Goal: Task Accomplishment & Management: Manage account settings

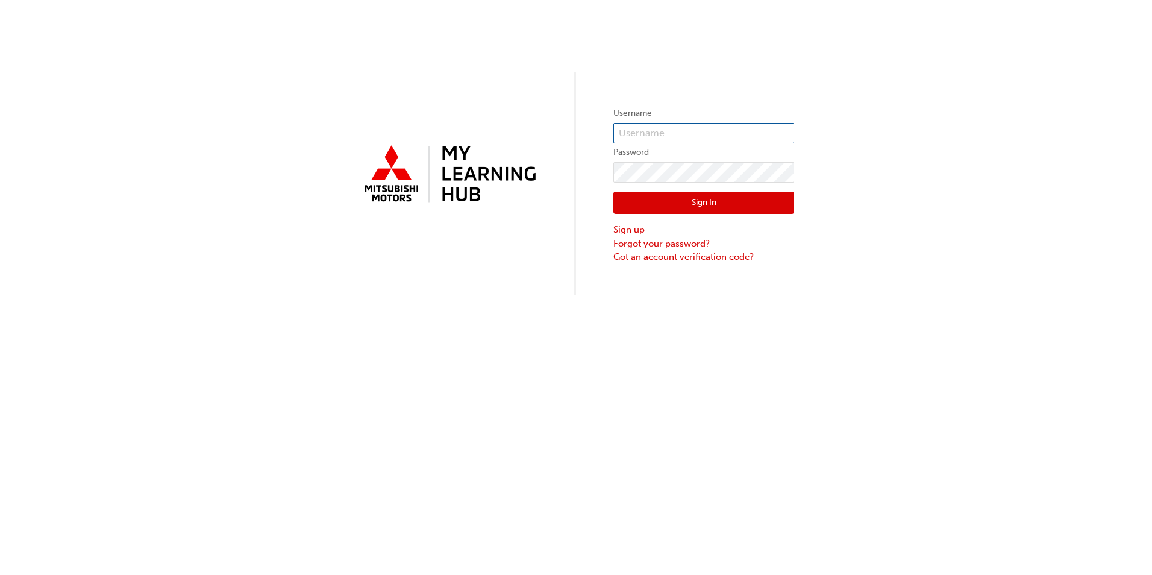
type input "0005838534"
click at [685, 127] on input "0005838534" at bounding box center [703, 133] width 181 height 20
click at [688, 208] on button "Sign In" at bounding box center [703, 203] width 181 height 23
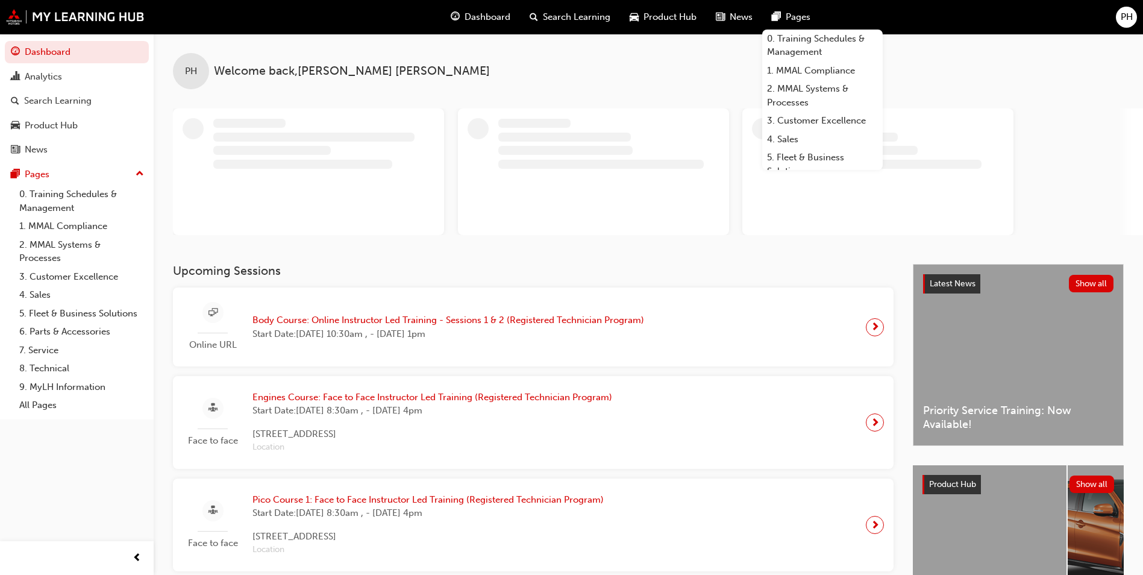
click at [1123, 20] on span "PH" at bounding box center [1126, 17] width 12 height 14
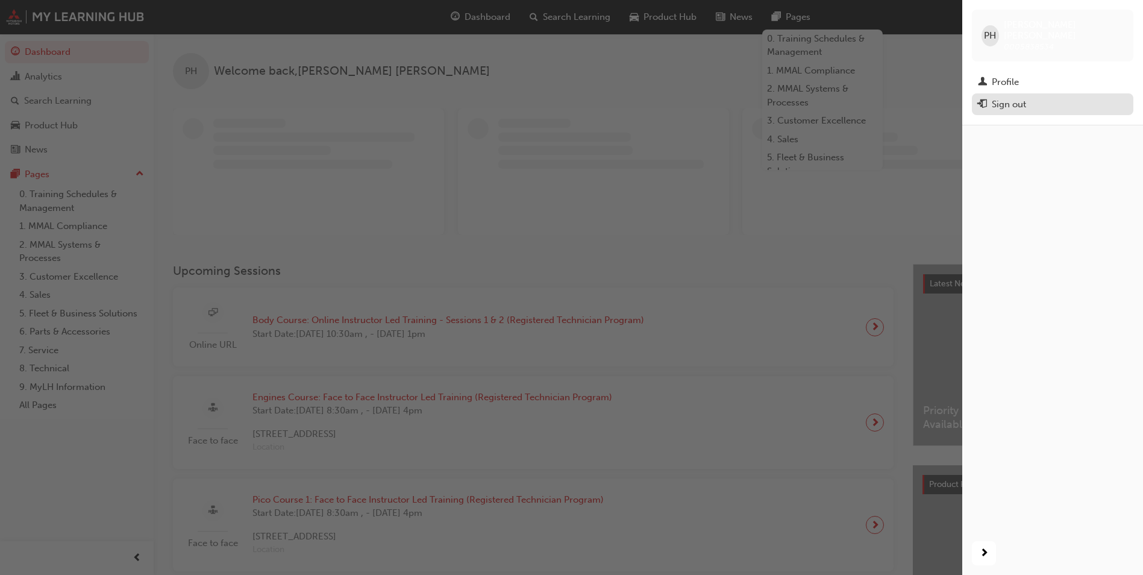
click at [1002, 98] on div "Sign out" at bounding box center [1008, 105] width 34 height 14
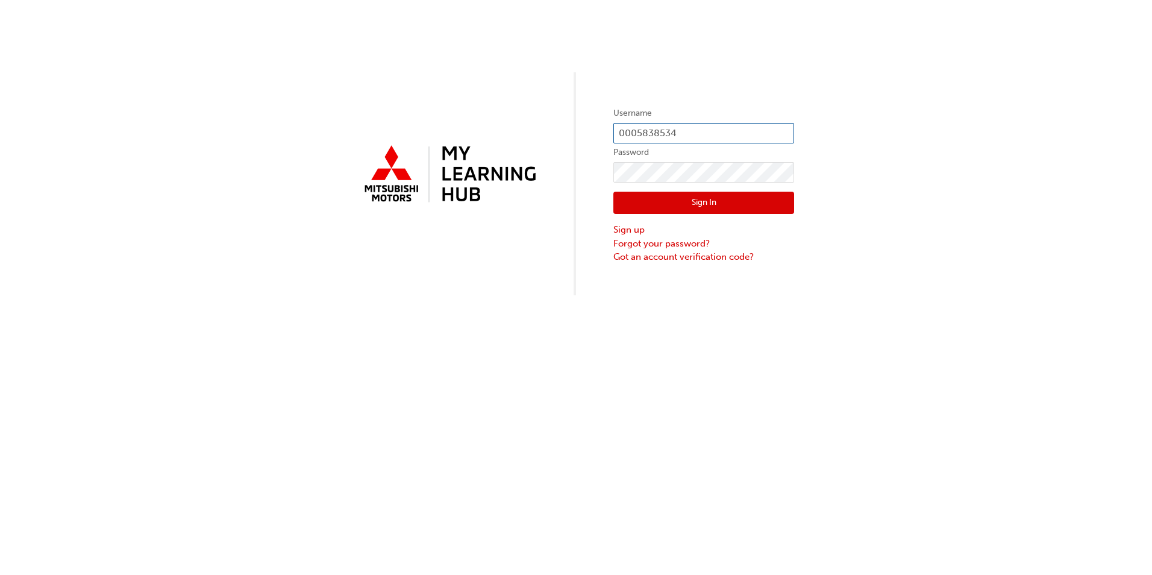
click at [684, 134] on input "0005838534" at bounding box center [703, 133] width 181 height 20
type input "0005377063"
click at [709, 207] on button "Sign In" at bounding box center [703, 203] width 181 height 23
